Goal: Ask a question

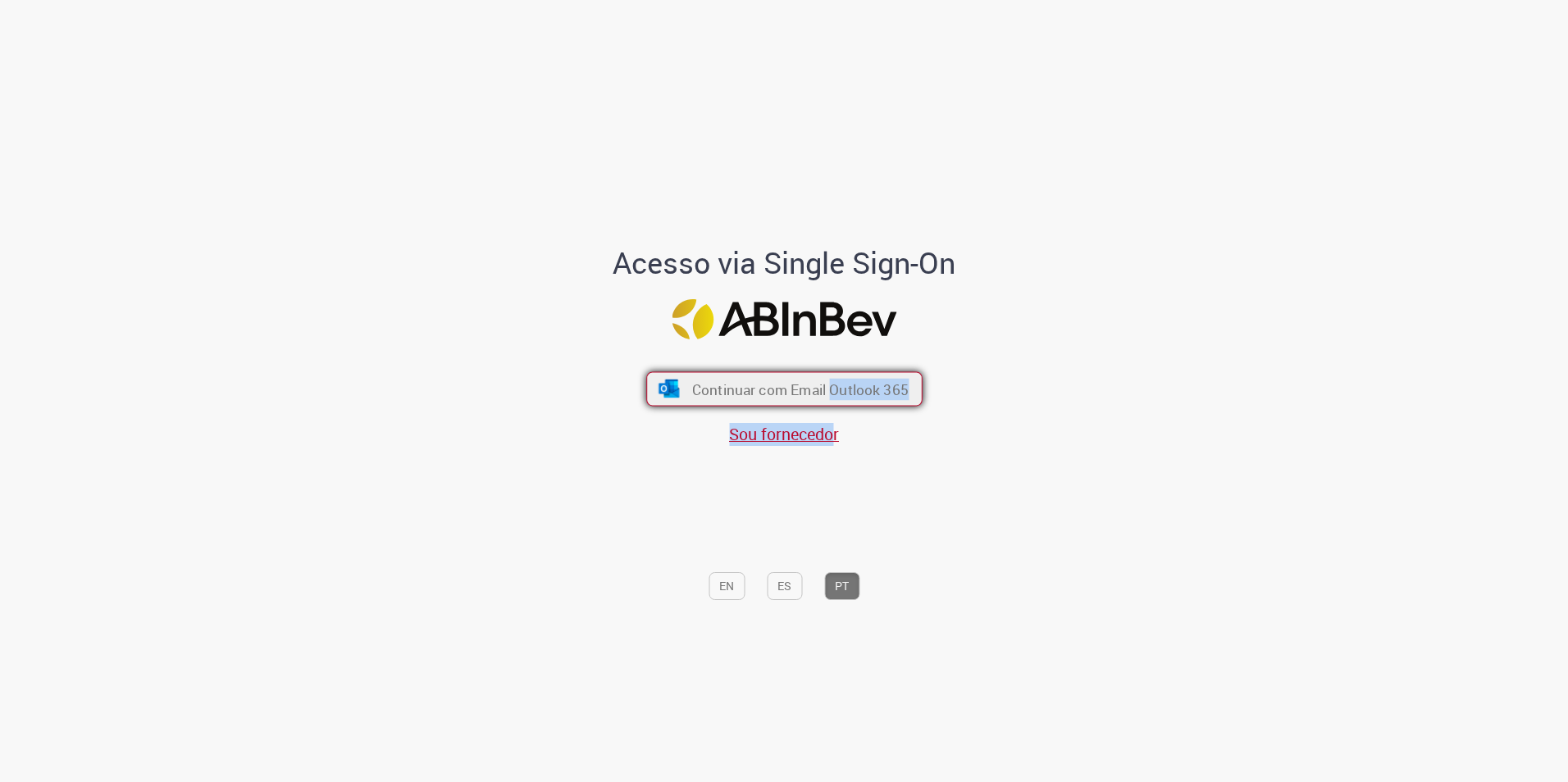
click at [827, 406] on div "Continuar com Email Outlook 365 Sou fornecedor" at bounding box center [784, 401] width 271 height 91
drag, startPoint x: 827, startPoint y: 406, endPoint x: 833, endPoint y: 385, distance: 21.8
click at [832, 385] on span "Continuar com Email Outlook 365" at bounding box center [799, 389] width 217 height 19
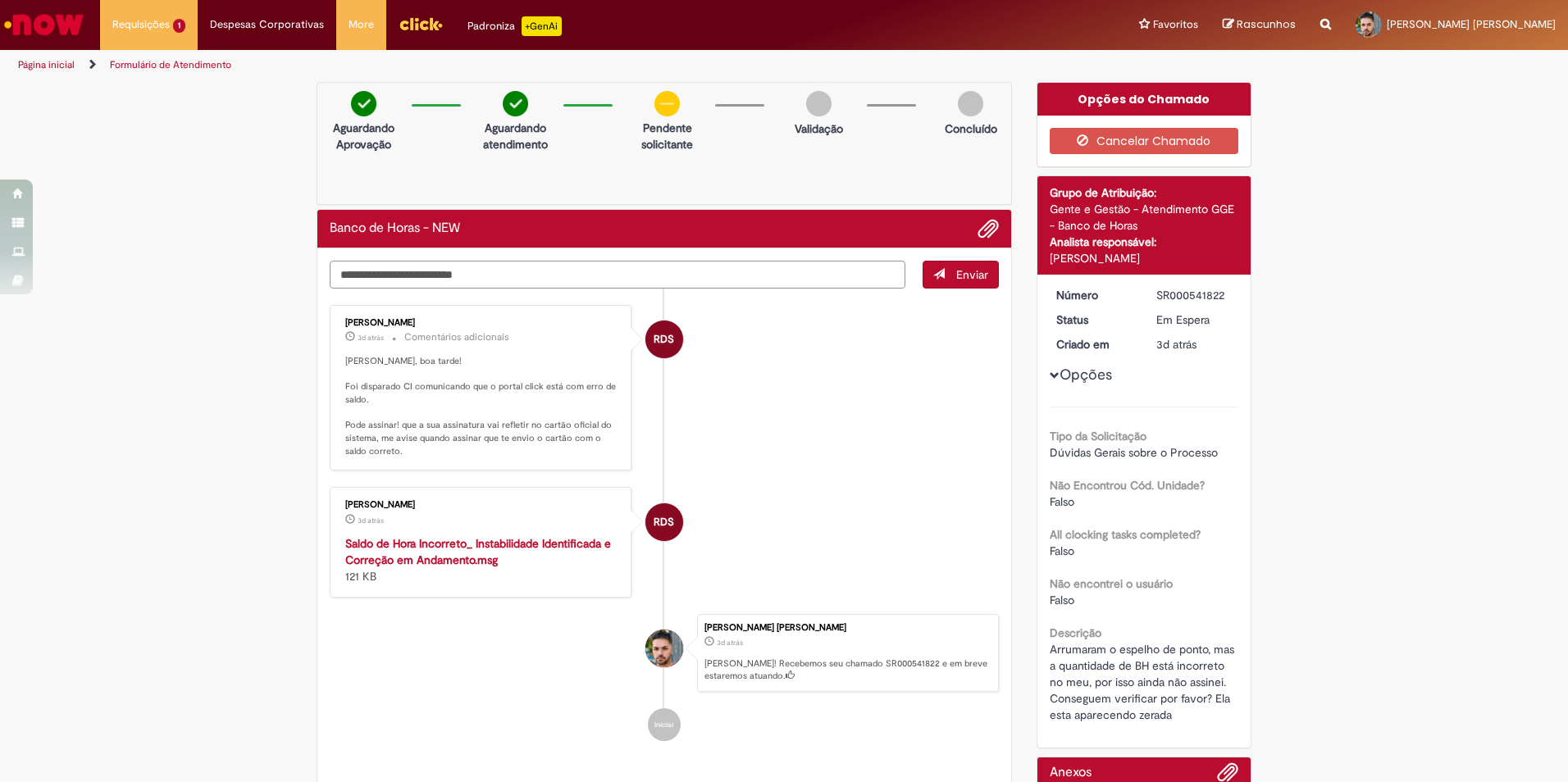
click at [580, 270] on textarea "Digite sua mensagem aqui..." at bounding box center [618, 274] width 576 height 28
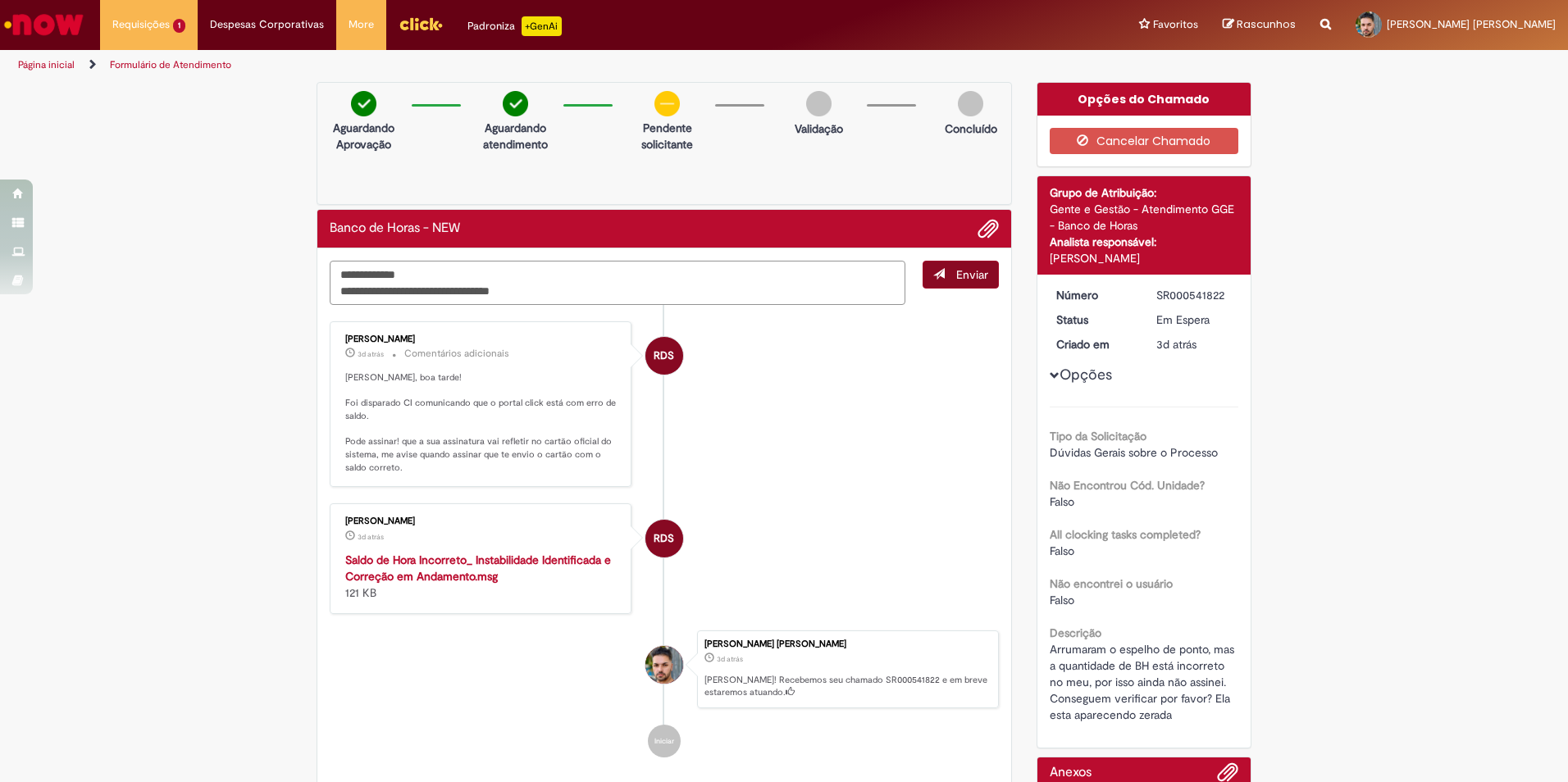
type textarea "**********"
click at [962, 284] on button "Enviar" at bounding box center [961, 274] width 76 height 28
